Goal: Transaction & Acquisition: Download file/media

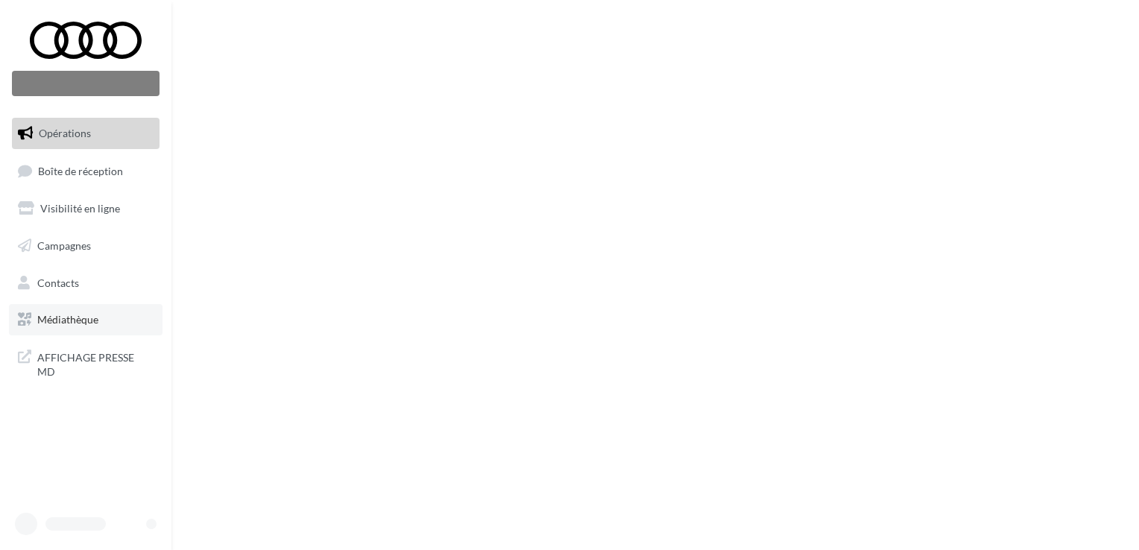
click at [65, 322] on span "Médiathèque" at bounding box center [67, 319] width 61 height 13
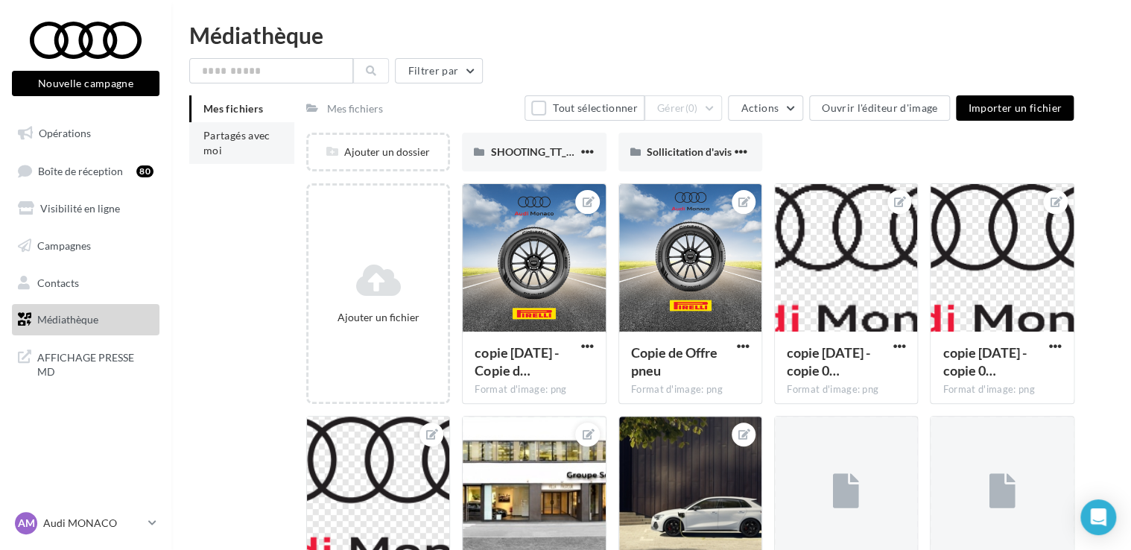
click at [220, 139] on span "Partagés avec moi" at bounding box center [236, 143] width 67 height 28
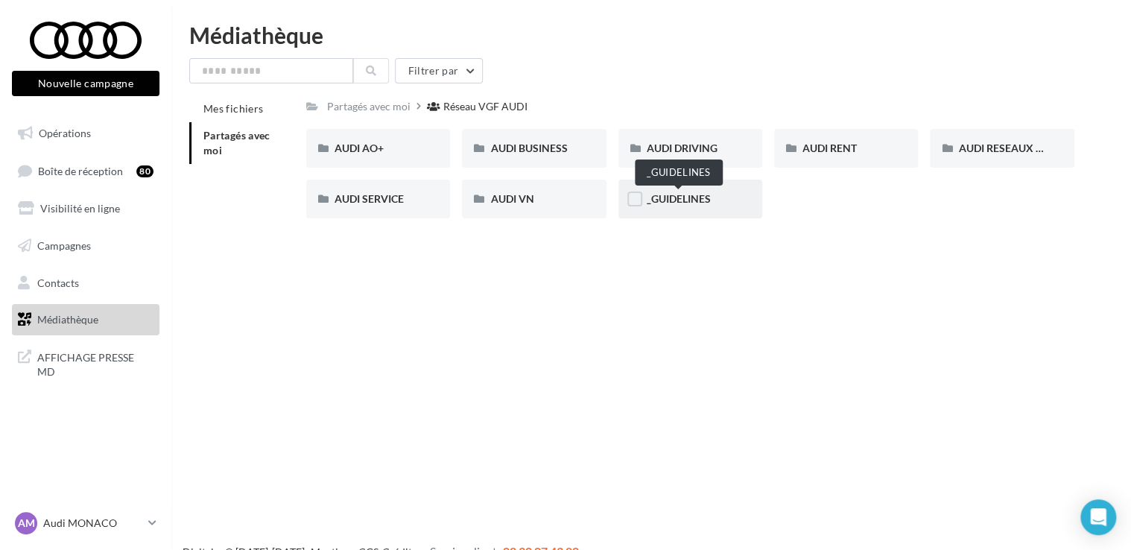
click at [668, 192] on span "_GUIDELINES" at bounding box center [679, 198] width 64 height 13
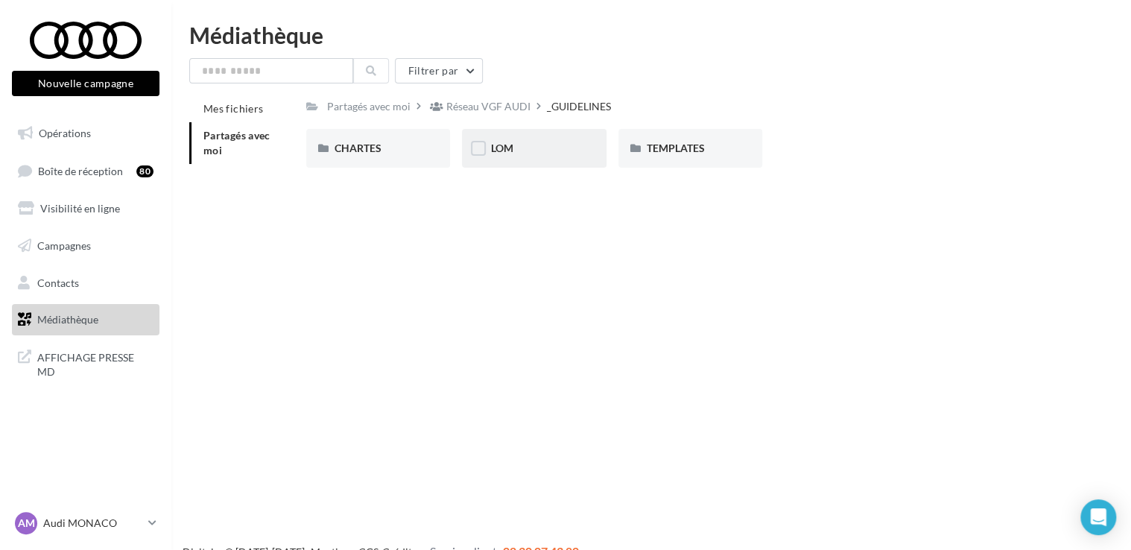
click at [522, 156] on div "LOM" at bounding box center [534, 148] width 144 height 39
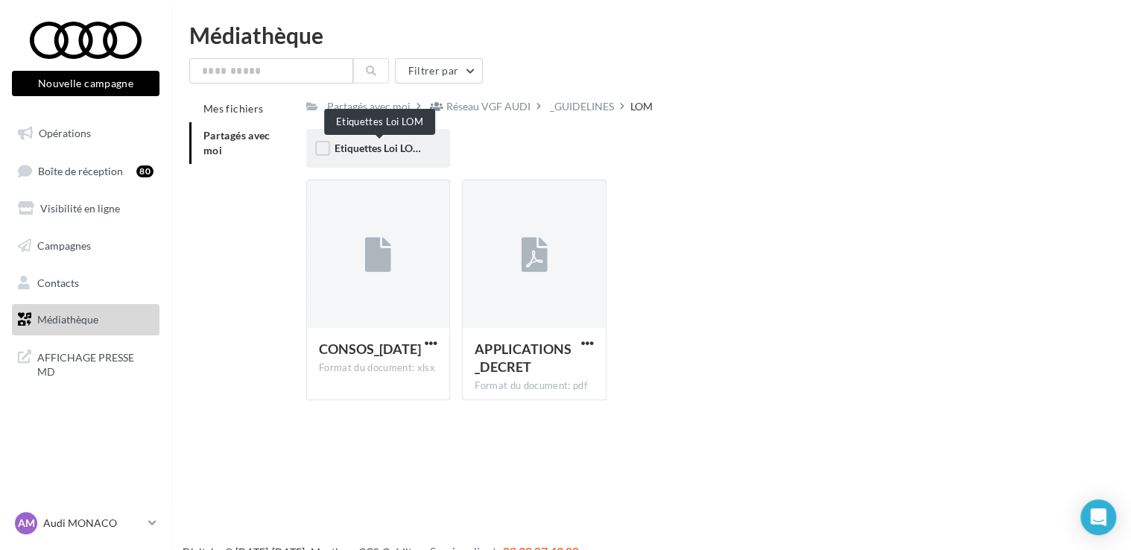
click at [413, 142] on span "Etiquettes Loi LOM" at bounding box center [379, 148] width 88 height 13
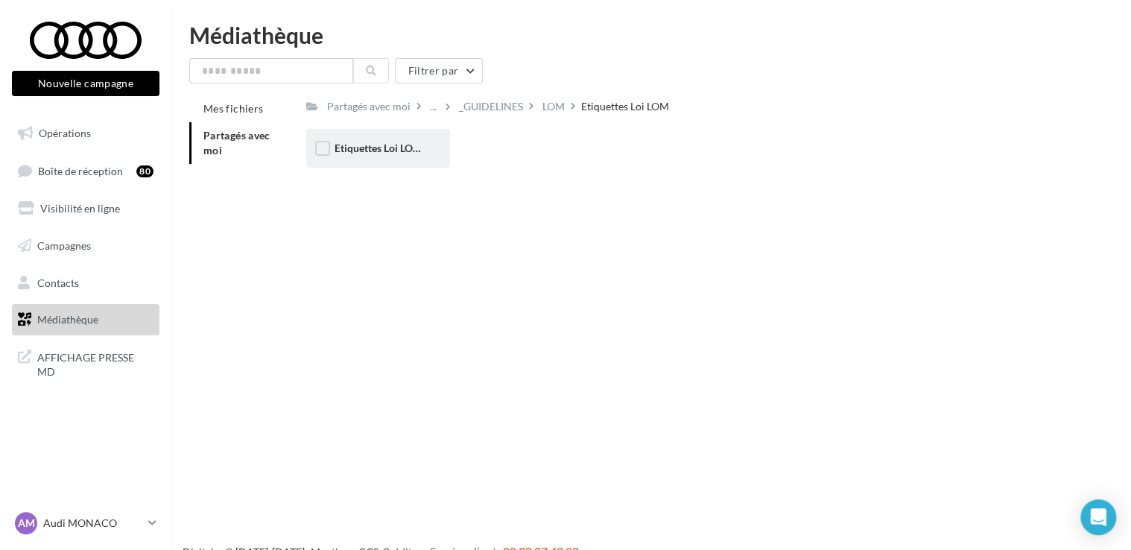
click at [413, 153] on span "Etiquettes Loi LOM" at bounding box center [379, 148] width 88 height 13
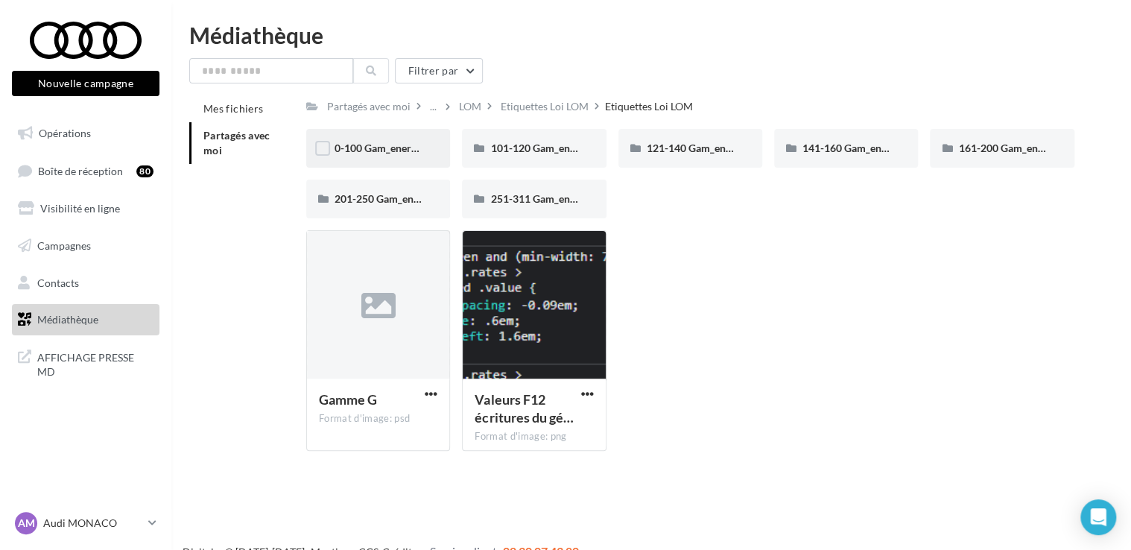
click at [389, 154] on span "0-100 Gam_energie_A-WHT_RVB_PNG_1080PX" at bounding box center [448, 148] width 226 height 13
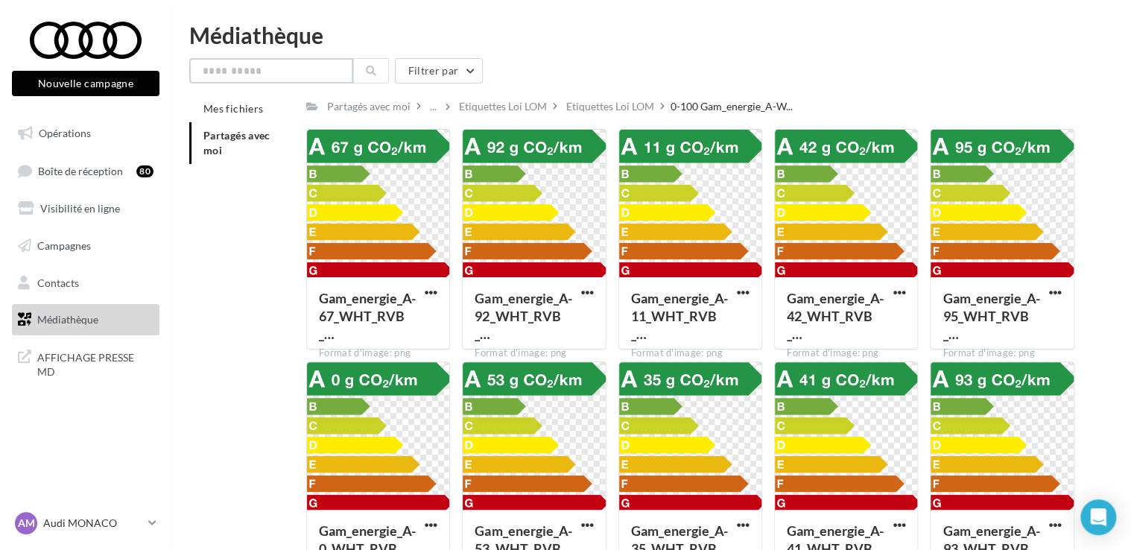
click at [282, 67] on input "text" at bounding box center [271, 70] width 164 height 25
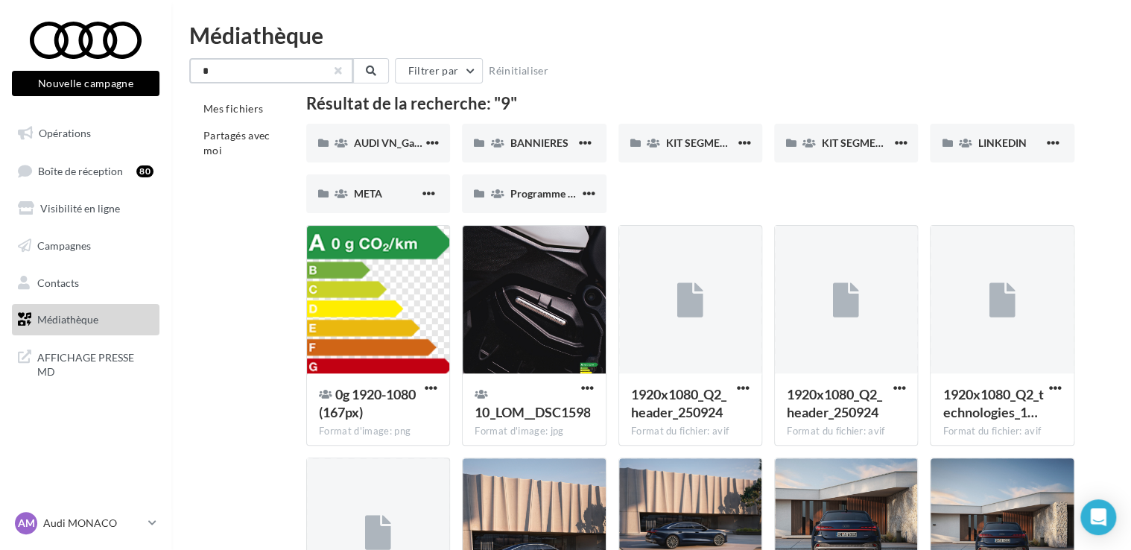
type input "*"
click at [336, 73] on button "button" at bounding box center [338, 71] width 6 height 6
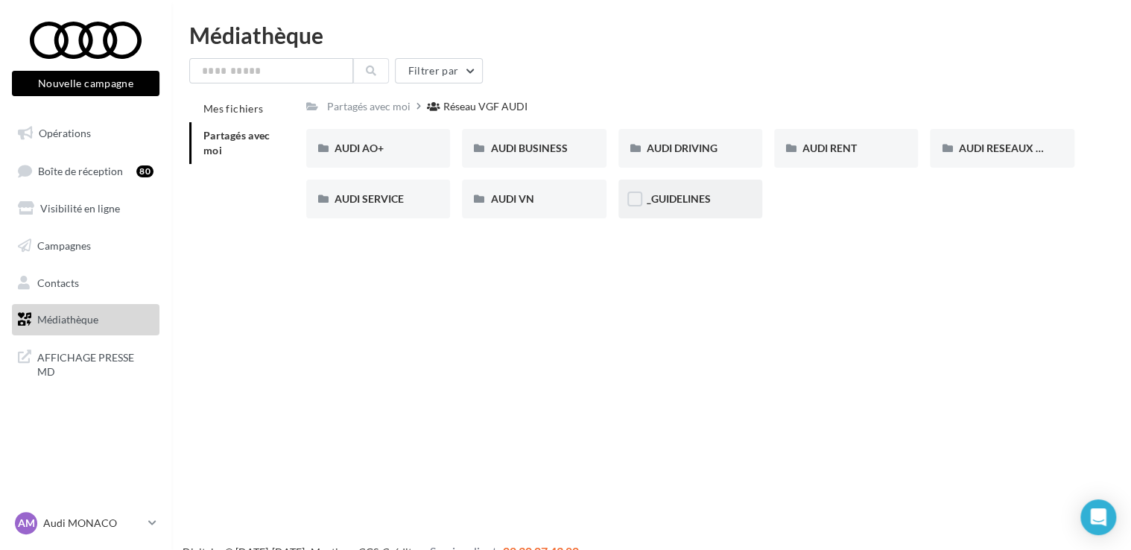
click at [686, 193] on span "_GUIDELINES" at bounding box center [679, 198] width 64 height 13
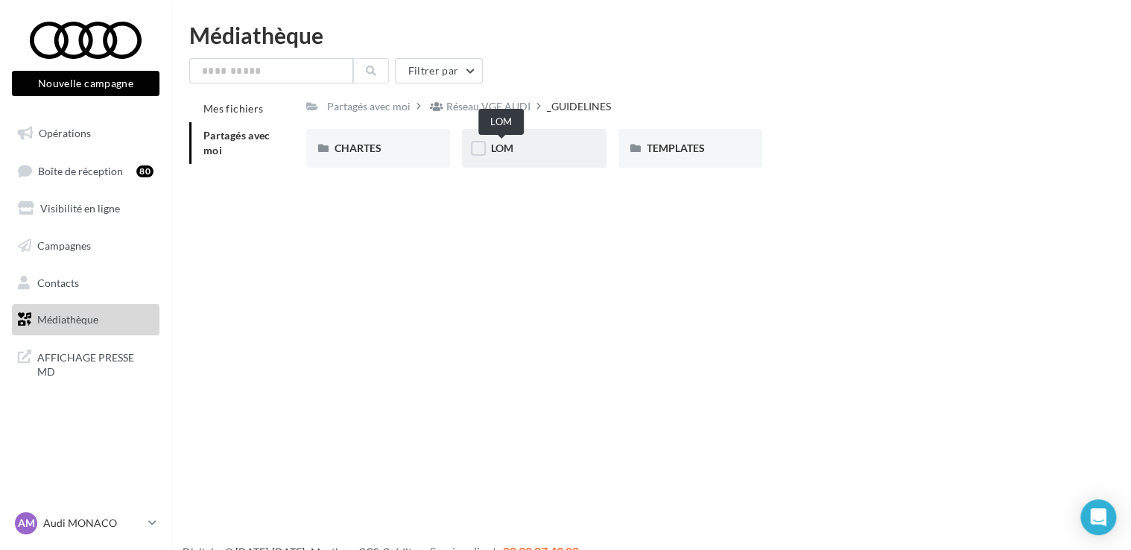
click at [501, 145] on span "LOM" at bounding box center [501, 148] width 22 height 13
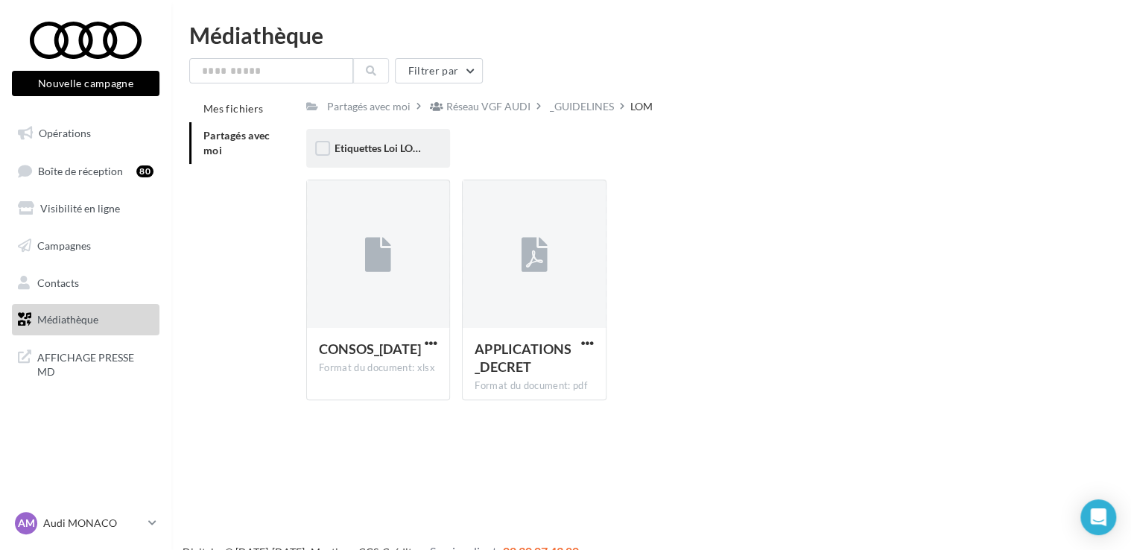
click at [389, 159] on div "Etiquettes Loi LOM" at bounding box center [378, 148] width 144 height 39
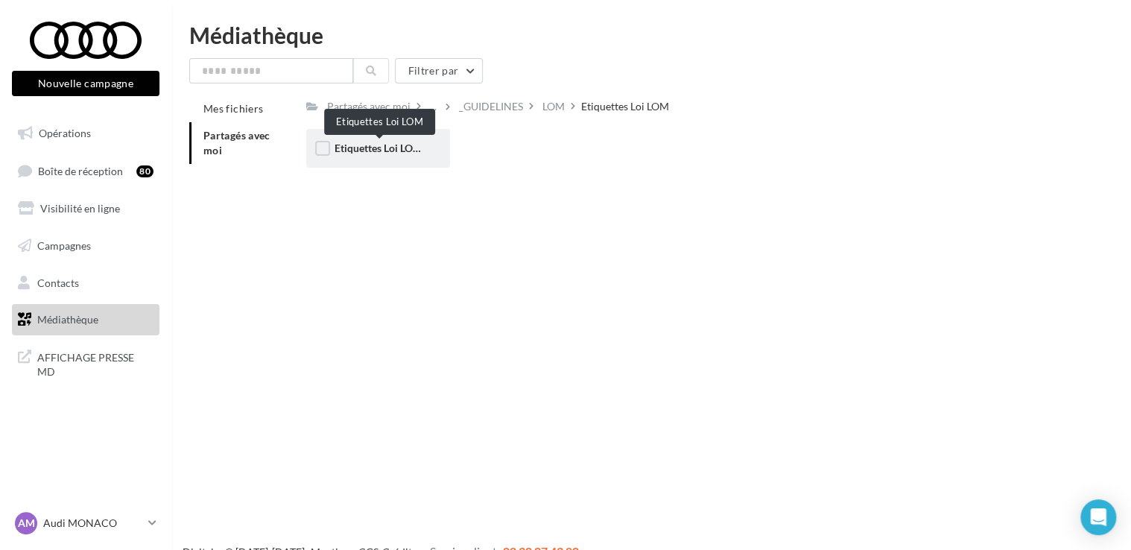
click at [363, 148] on span "Etiquettes Loi LOM" at bounding box center [379, 148] width 88 height 13
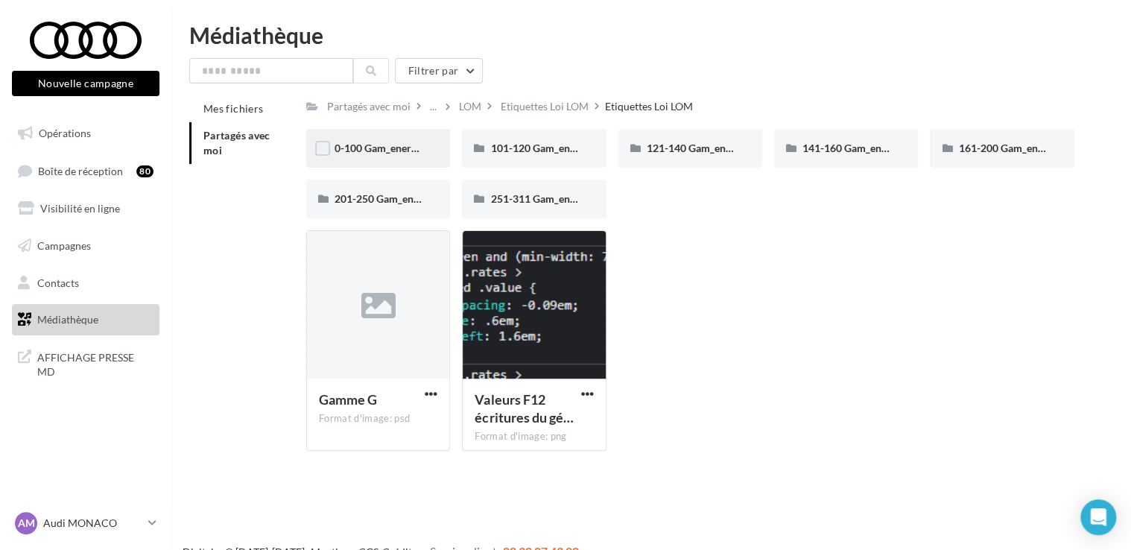
click at [394, 161] on div "0-100 Gam_energie_A-WHT_RVB_PNG_1080PX" at bounding box center [378, 148] width 144 height 39
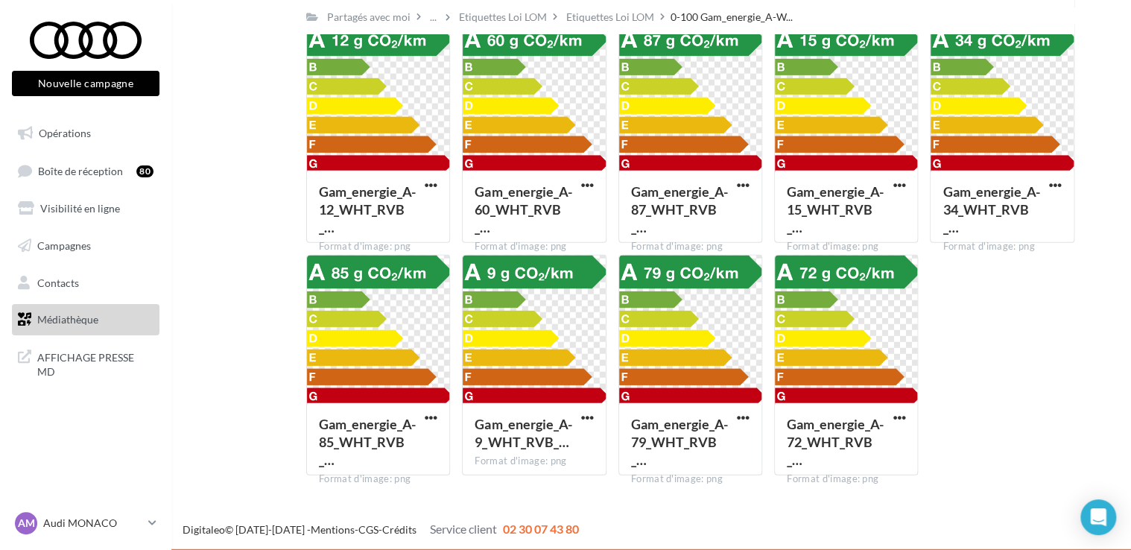
scroll to position [4525, 0]
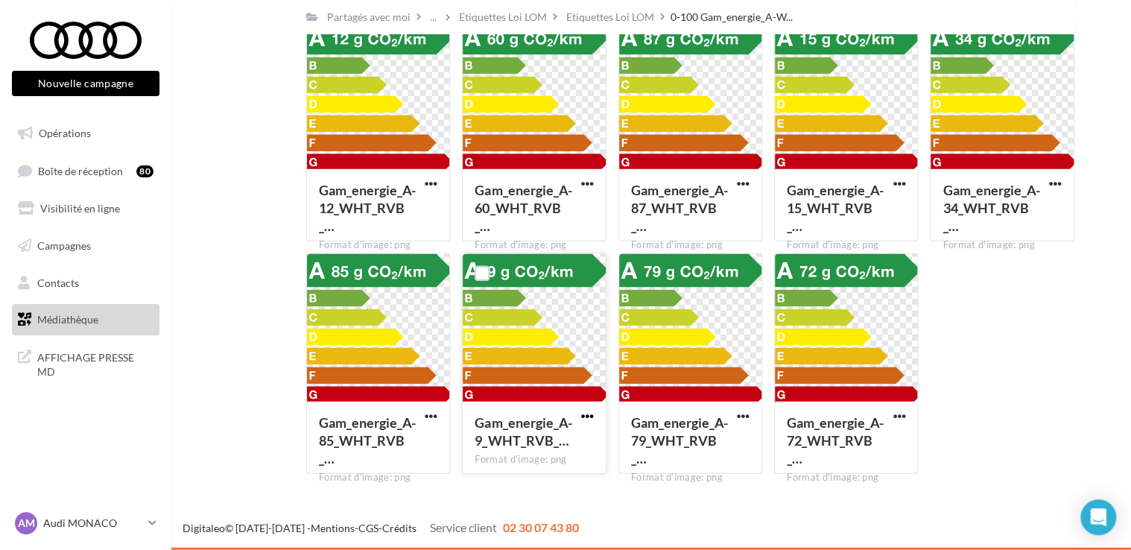
click at [591, 412] on span "button" at bounding box center [587, 416] width 13 height 13
click at [530, 452] on button "Télécharger" at bounding box center [522, 446] width 149 height 39
